Goal: Information Seeking & Learning: Find contact information

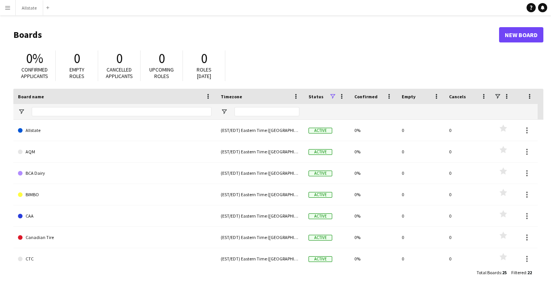
click at [7, 12] on button "Menu" at bounding box center [7, 7] width 15 height 15
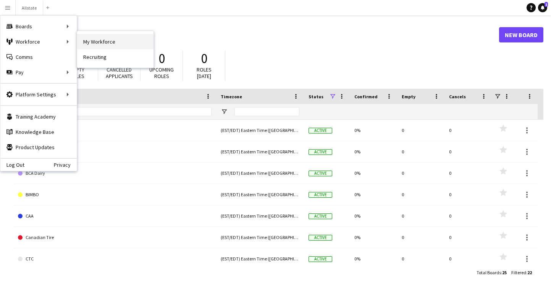
click at [109, 40] on link "My Workforce" at bounding box center [115, 41] width 76 height 15
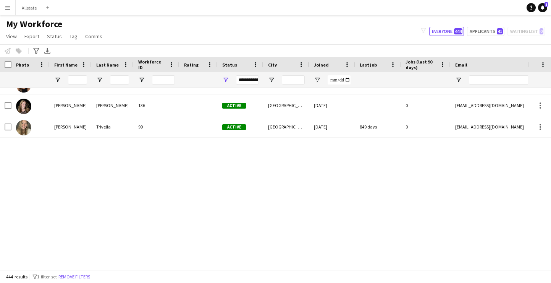
scroll to position [880, 0]
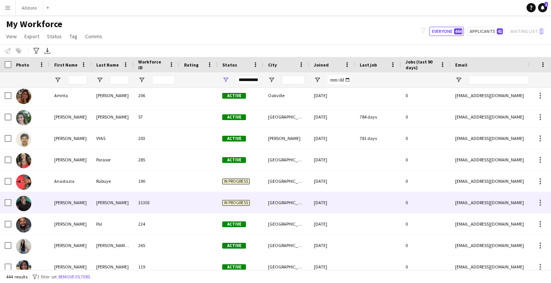
click at [170, 208] on div "31303" at bounding box center [157, 202] width 46 height 21
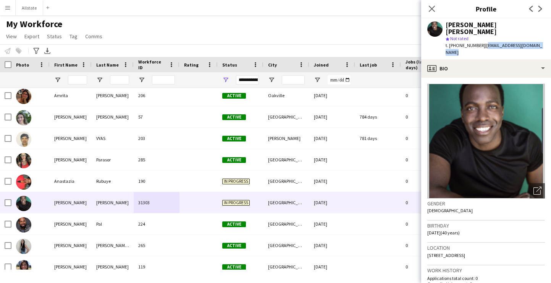
drag, startPoint x: 542, startPoint y: 39, endPoint x: 480, endPoint y: 41, distance: 62.3
click at [480, 41] on div "[PERSON_NAME] [PERSON_NAME] star Not rated t. [PHONE_NUMBER] | [EMAIL_ADDRESS][…" at bounding box center [486, 38] width 130 height 41
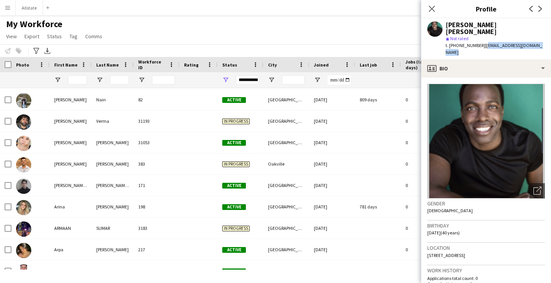
scroll to position [0, 0]
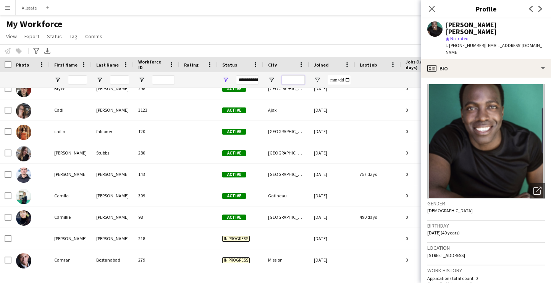
click at [290, 82] on input "City Filter Input" at bounding box center [293, 79] width 23 height 9
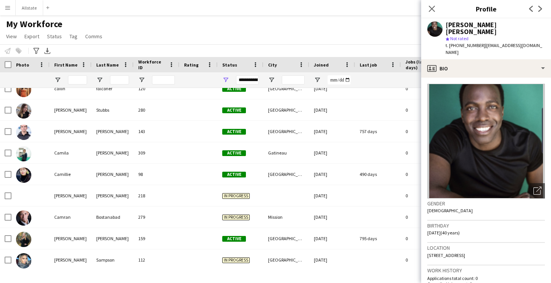
click at [301, 19] on div "My Workforce View Views Default view New view Update view Delete view Edit name…" at bounding box center [275, 31] width 551 height 26
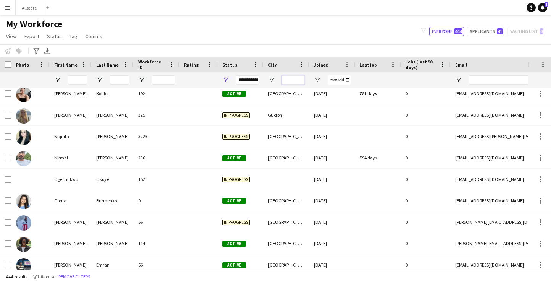
click at [298, 79] on input "City Filter Input" at bounding box center [293, 79] width 23 height 9
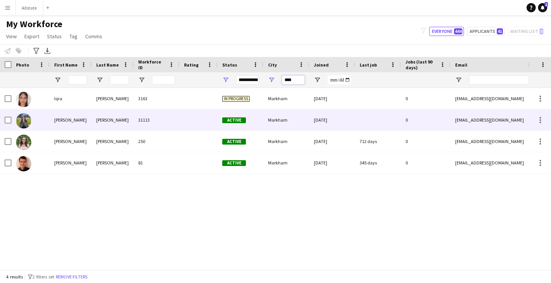
type input "****"
click at [280, 123] on div "Markham" at bounding box center [287, 119] width 46 height 21
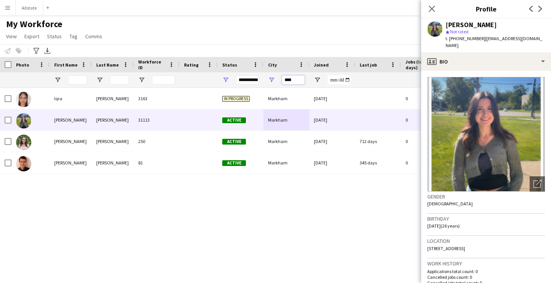
drag, startPoint x: 301, startPoint y: 79, endPoint x: 255, endPoint y: 78, distance: 46.3
click at [255, 79] on div at bounding box center [414, 79] width 828 height 15
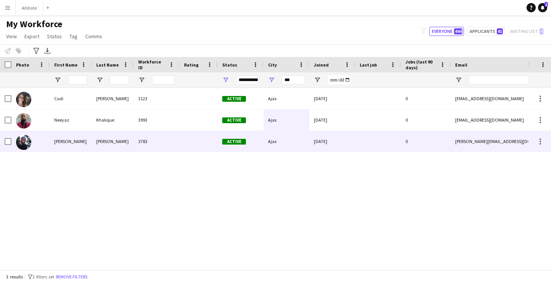
click at [235, 137] on div "Active" at bounding box center [241, 141] width 46 height 21
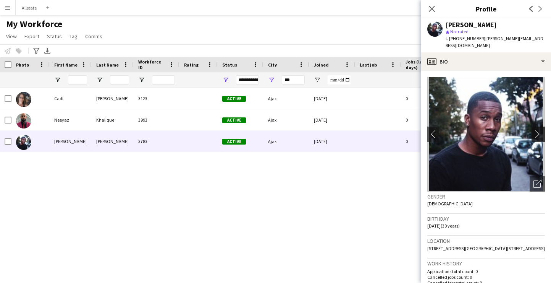
click at [541, 130] on app-icon "chevron-right" at bounding box center [540, 134] width 12 height 8
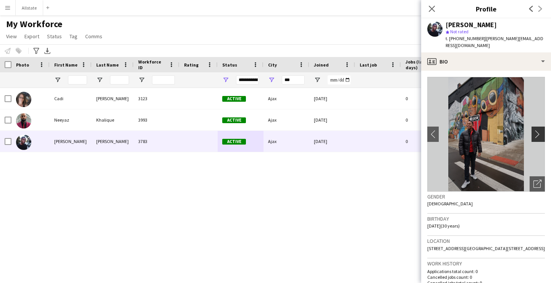
click at [538, 130] on app-icon "chevron-right" at bounding box center [540, 134] width 12 height 8
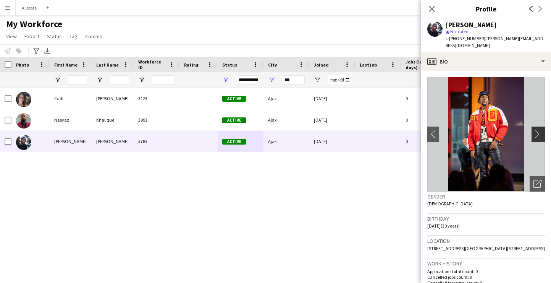
click at [538, 130] on app-icon "chevron-right" at bounding box center [540, 134] width 12 height 8
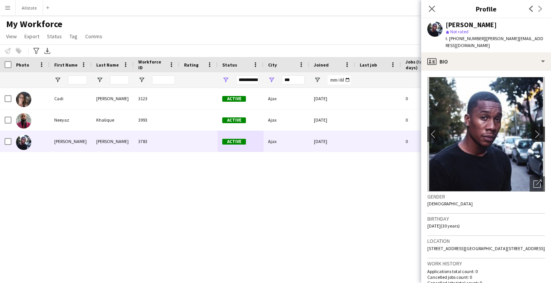
click at [538, 130] on app-icon "chevron-right" at bounding box center [540, 134] width 12 height 8
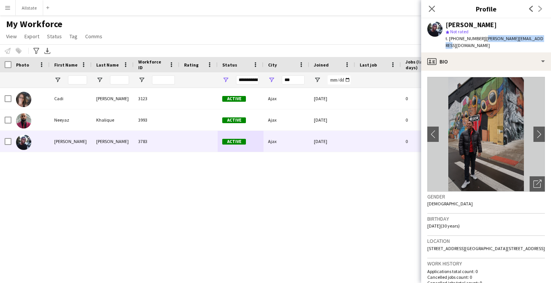
drag, startPoint x: 535, startPoint y: 39, endPoint x: 480, endPoint y: 38, distance: 55.0
click at [480, 38] on div "[PERSON_NAME] star Not rated t. [PHONE_NUMBER] | [PERSON_NAME][EMAIL_ADDRESS][D…" at bounding box center [486, 35] width 130 height 34
copy span "[PERSON_NAME][EMAIL_ADDRESS][DOMAIN_NAME]"
drag, startPoint x: 299, startPoint y: 83, endPoint x: 268, endPoint y: 83, distance: 31.3
click at [268, 83] on div "***" at bounding box center [287, 79] width 46 height 15
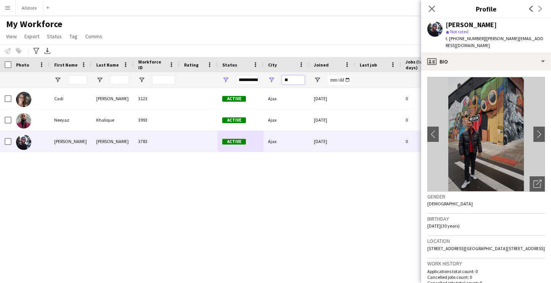
type input "*"
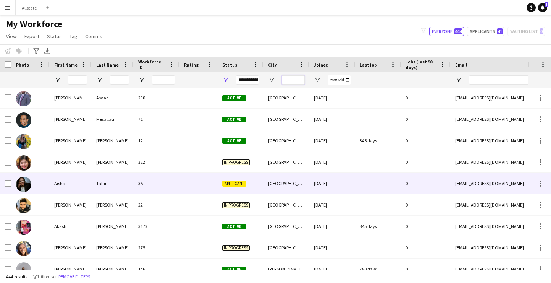
scroll to position [287, 0]
